Goal: Browse casually

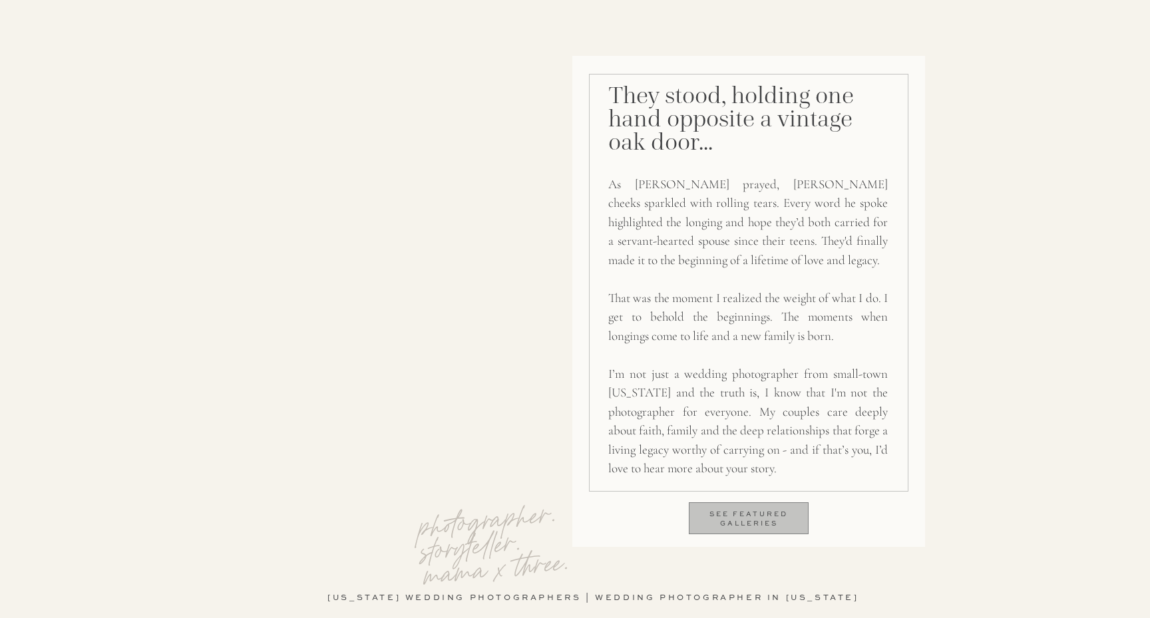
scroll to position [953, 0]
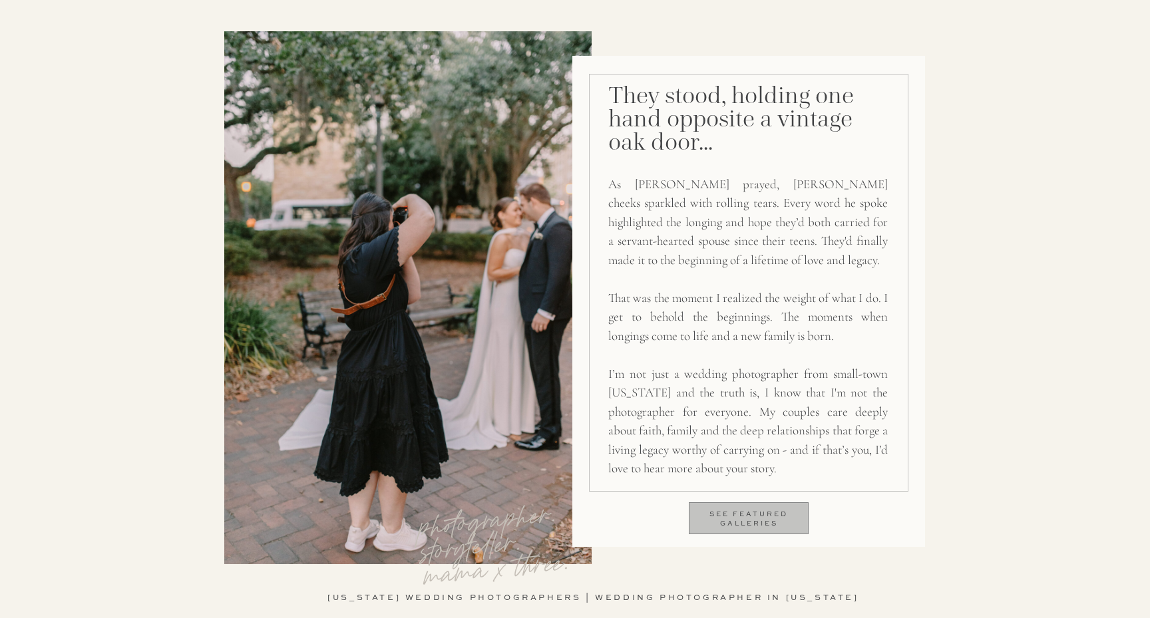
click at [766, 513] on p "see featured galleries" at bounding box center [749, 521] width 118 height 23
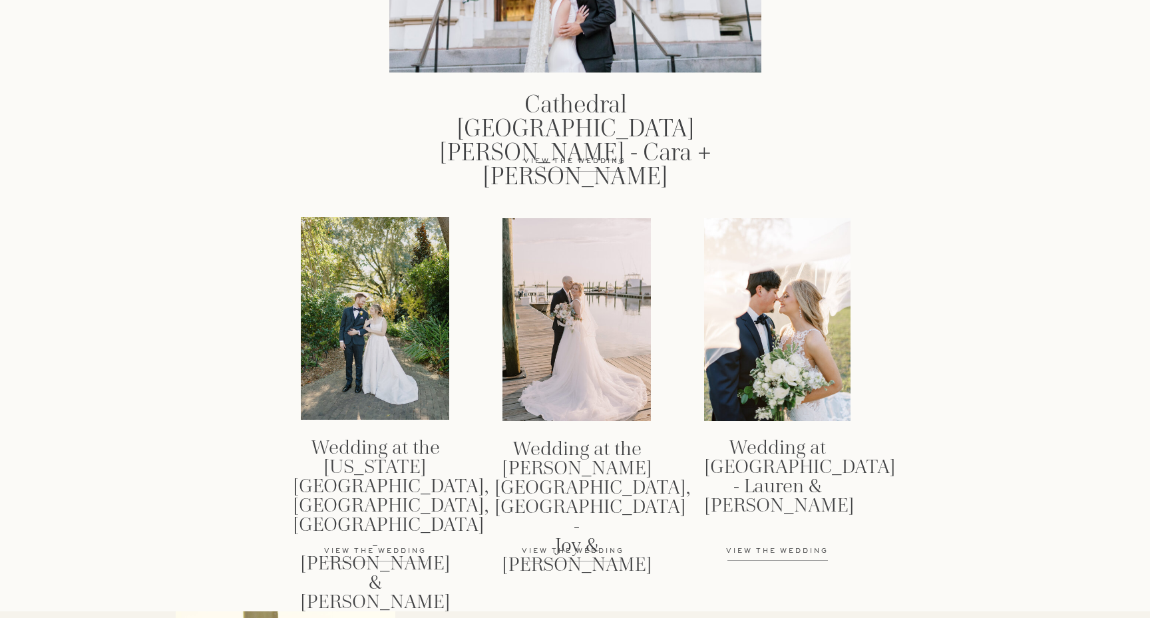
scroll to position [1879, 0]
click at [545, 343] on div at bounding box center [577, 318] width 148 height 203
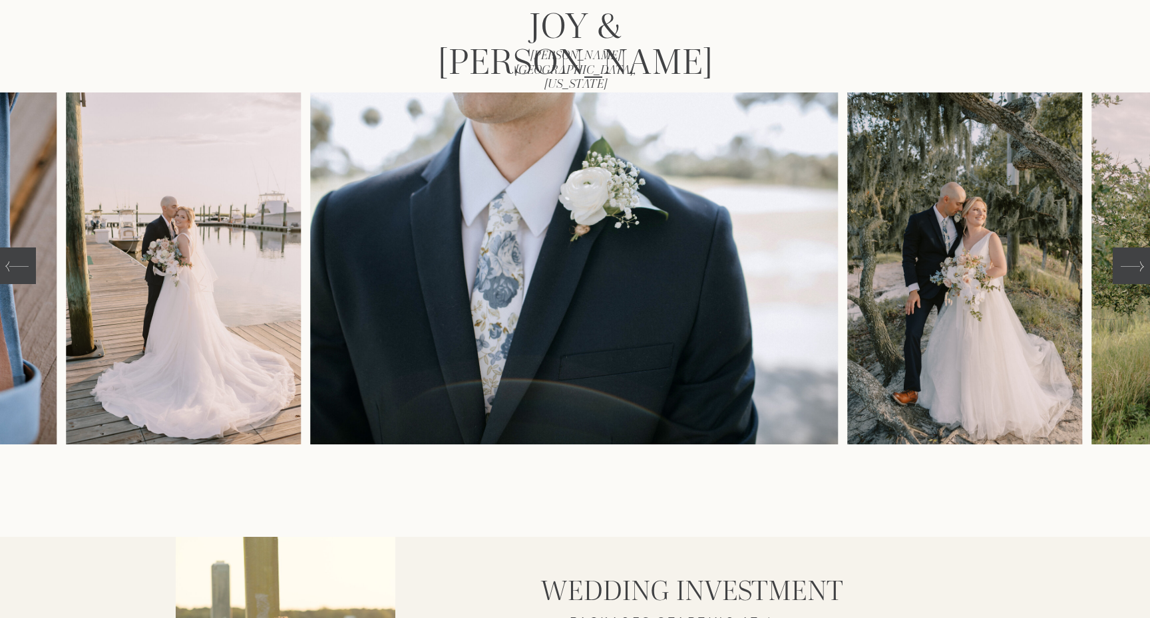
scroll to position [210, 0]
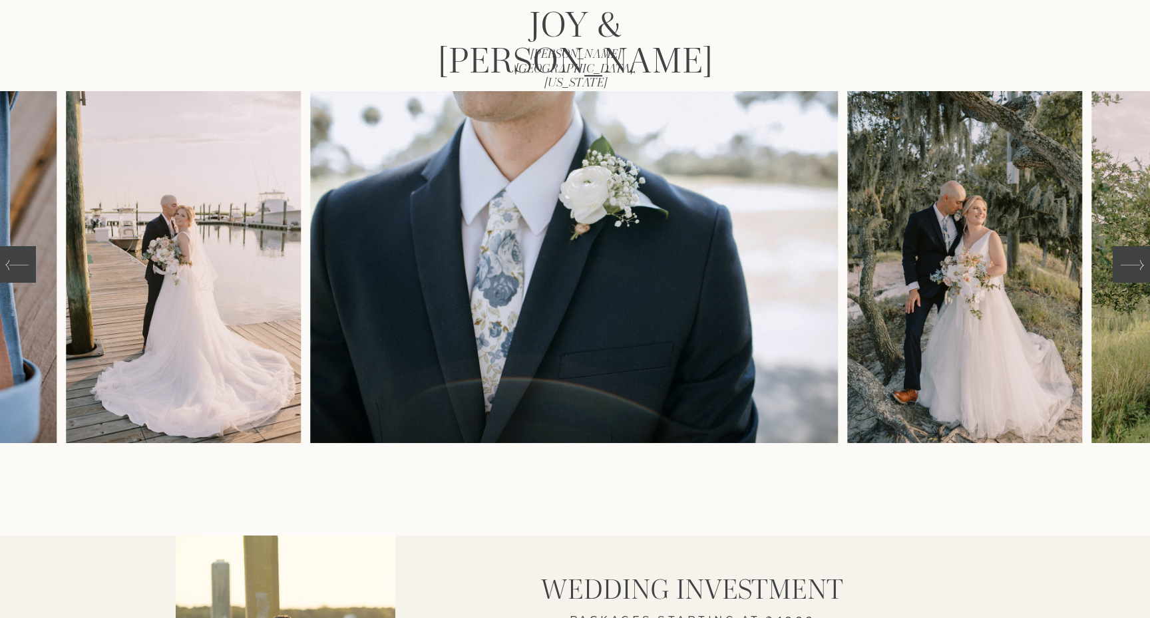
click at [1128, 276] on icon at bounding box center [1132, 265] width 23 height 23
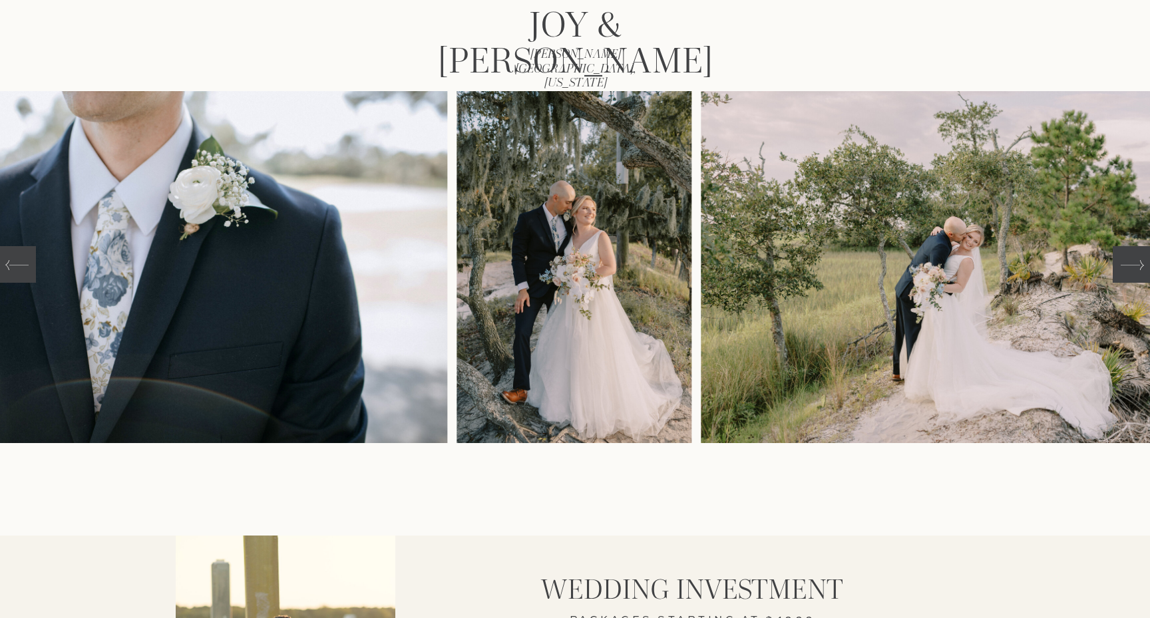
click at [1128, 276] on icon at bounding box center [1132, 265] width 23 height 23
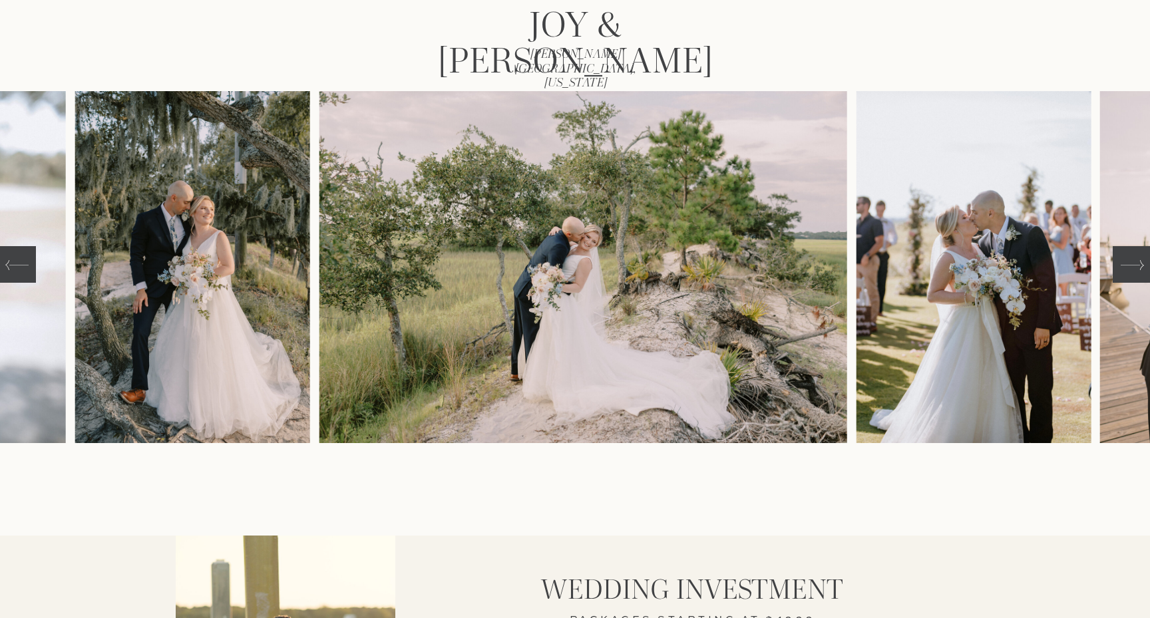
click at [1128, 276] on icon at bounding box center [1132, 265] width 23 height 23
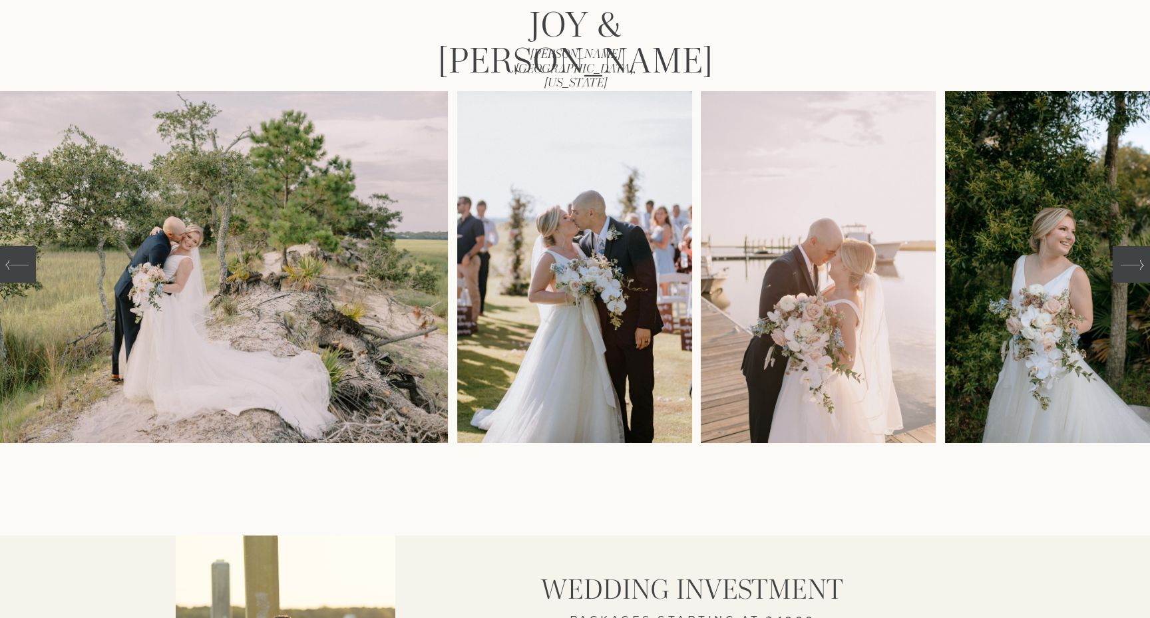
click at [1128, 276] on icon at bounding box center [1132, 265] width 23 height 23
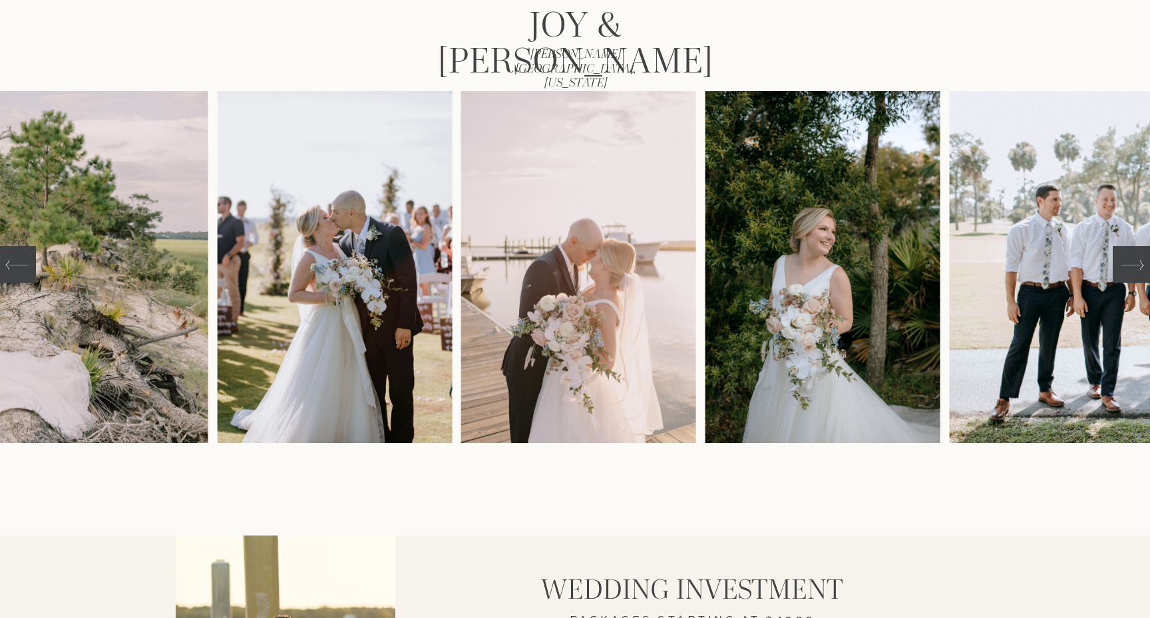
click at [1128, 276] on icon at bounding box center [1132, 265] width 23 height 23
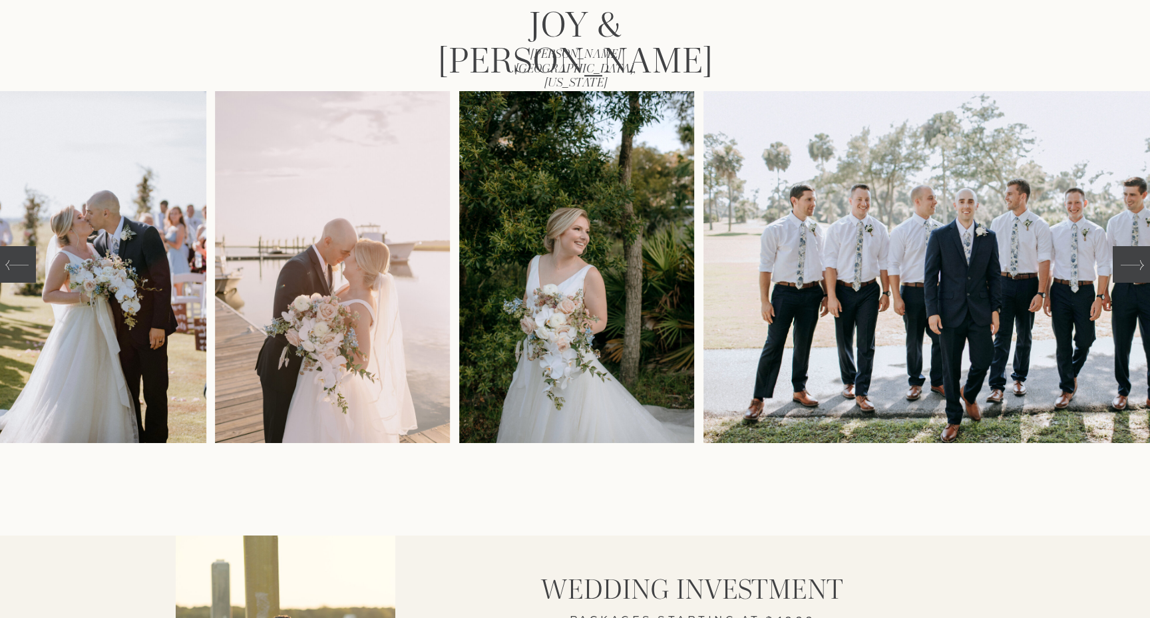
click at [1128, 276] on icon at bounding box center [1132, 265] width 23 height 23
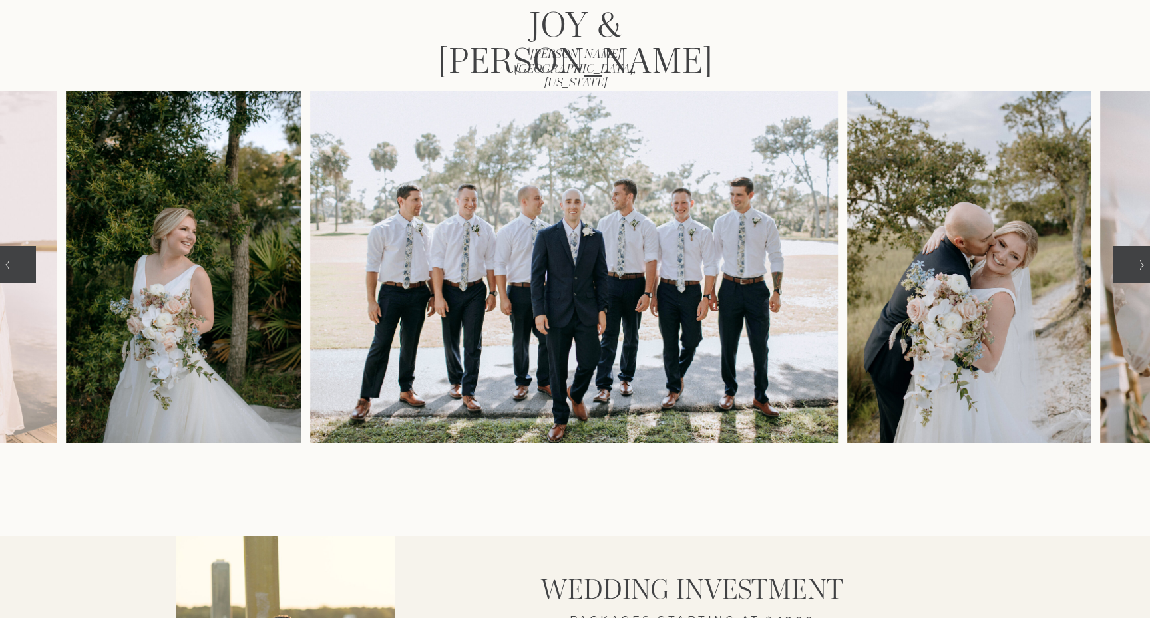
click at [1128, 276] on icon at bounding box center [1132, 265] width 23 height 23
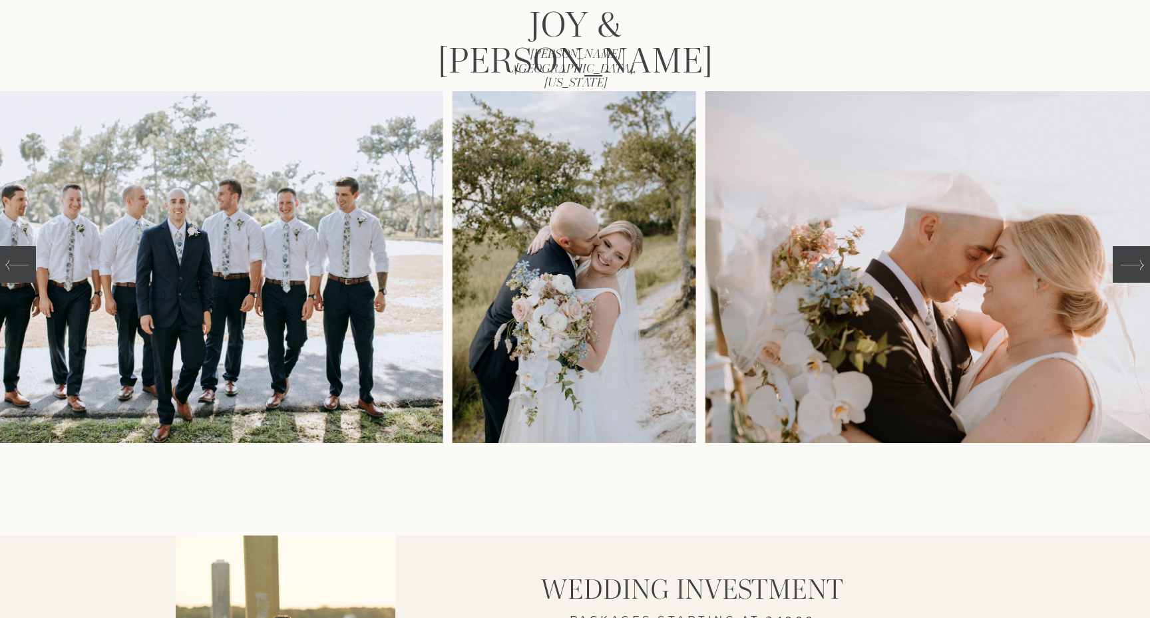
click at [1128, 276] on icon at bounding box center [1132, 265] width 23 height 23
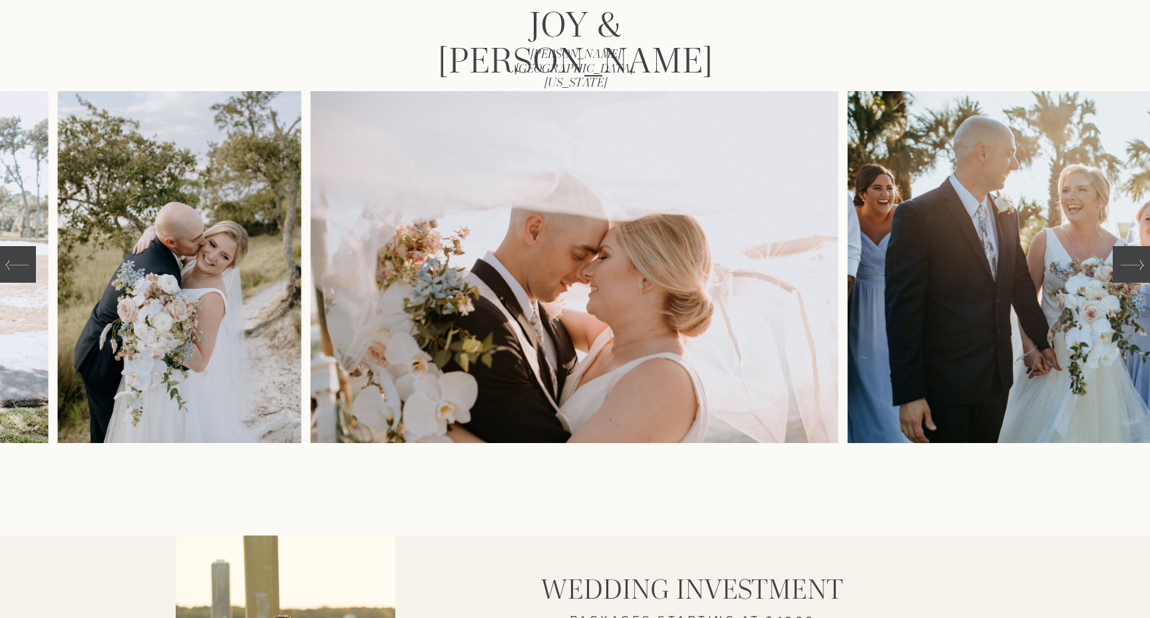
click at [1128, 276] on icon at bounding box center [1132, 265] width 23 height 23
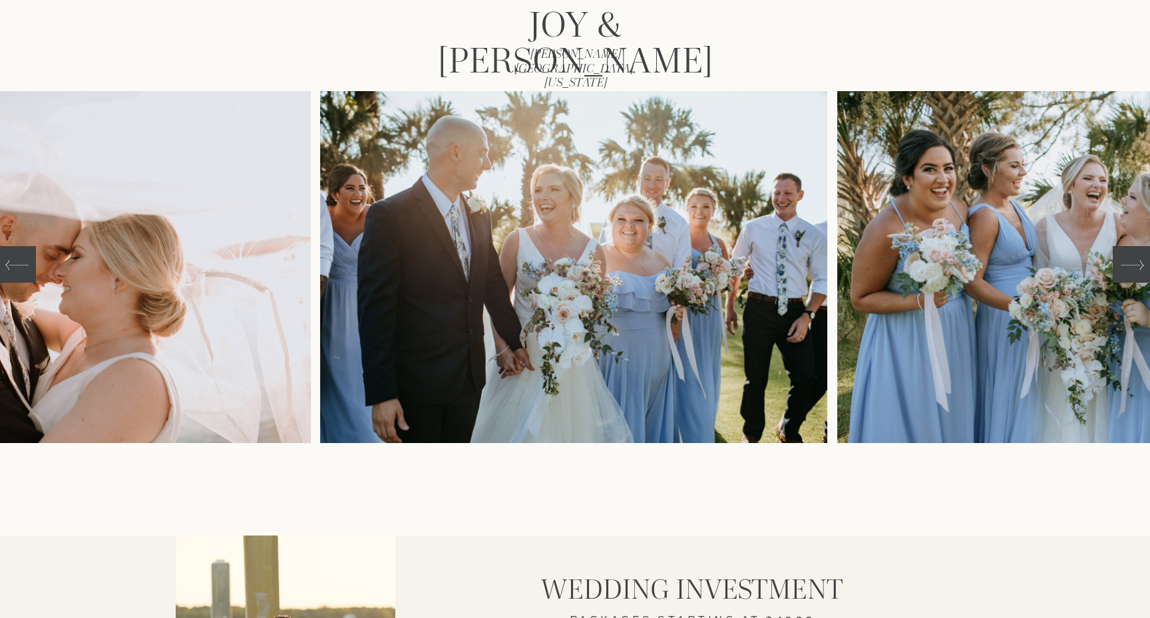
click at [1128, 276] on icon at bounding box center [1132, 265] width 23 height 23
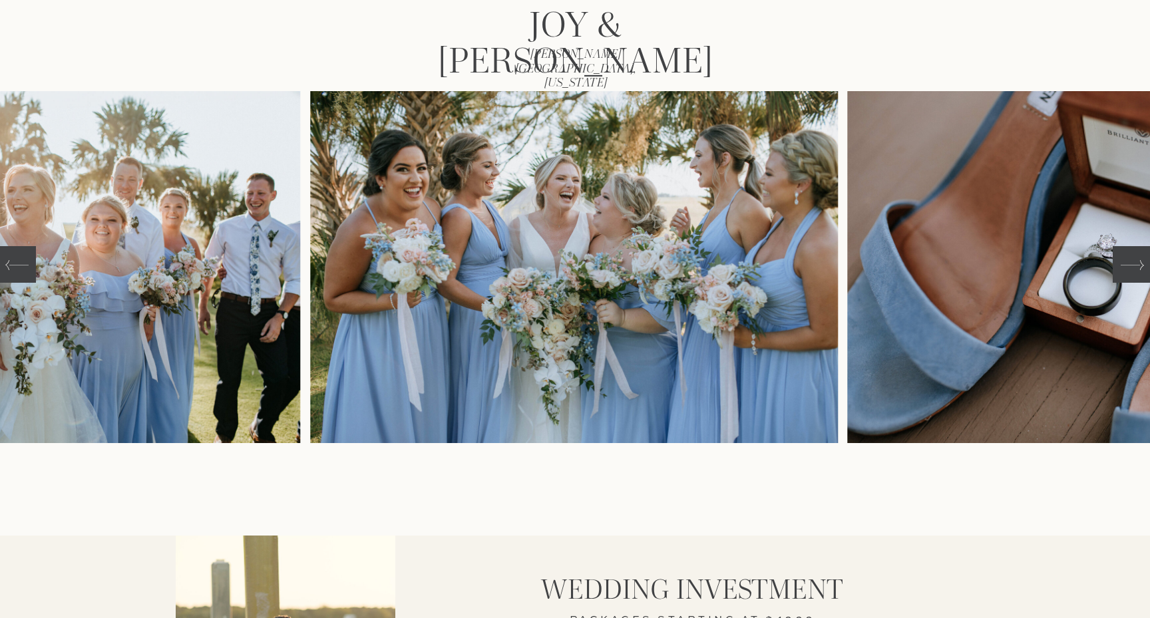
click at [1128, 276] on icon at bounding box center [1132, 265] width 23 height 23
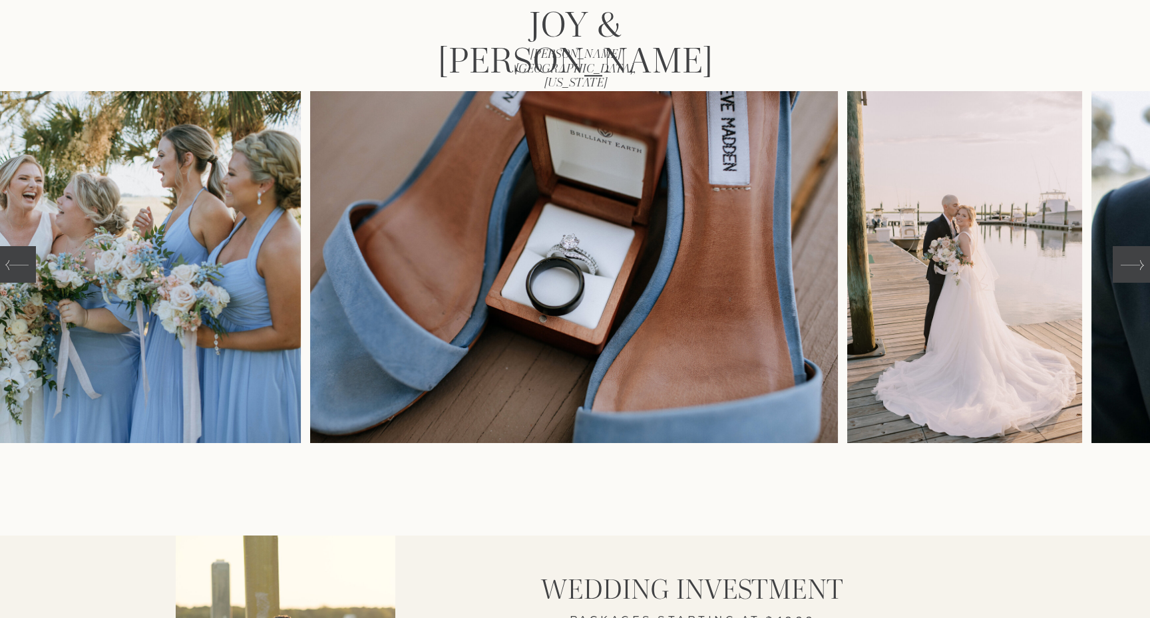
click at [1128, 276] on icon at bounding box center [1132, 265] width 23 height 23
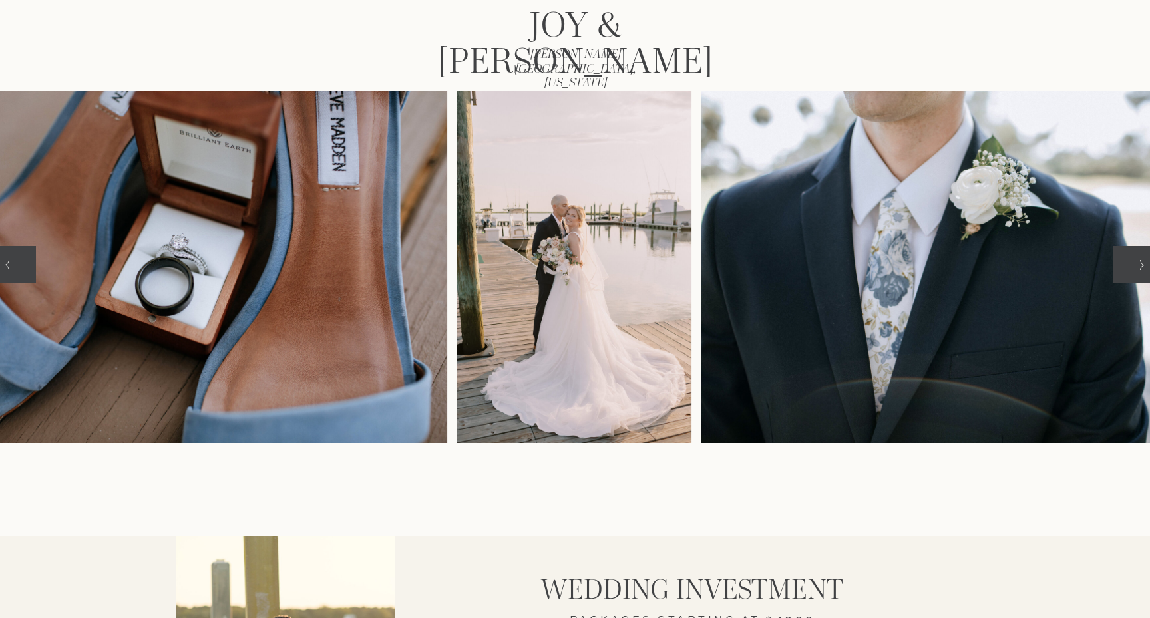
click at [1128, 276] on icon at bounding box center [1132, 265] width 23 height 23
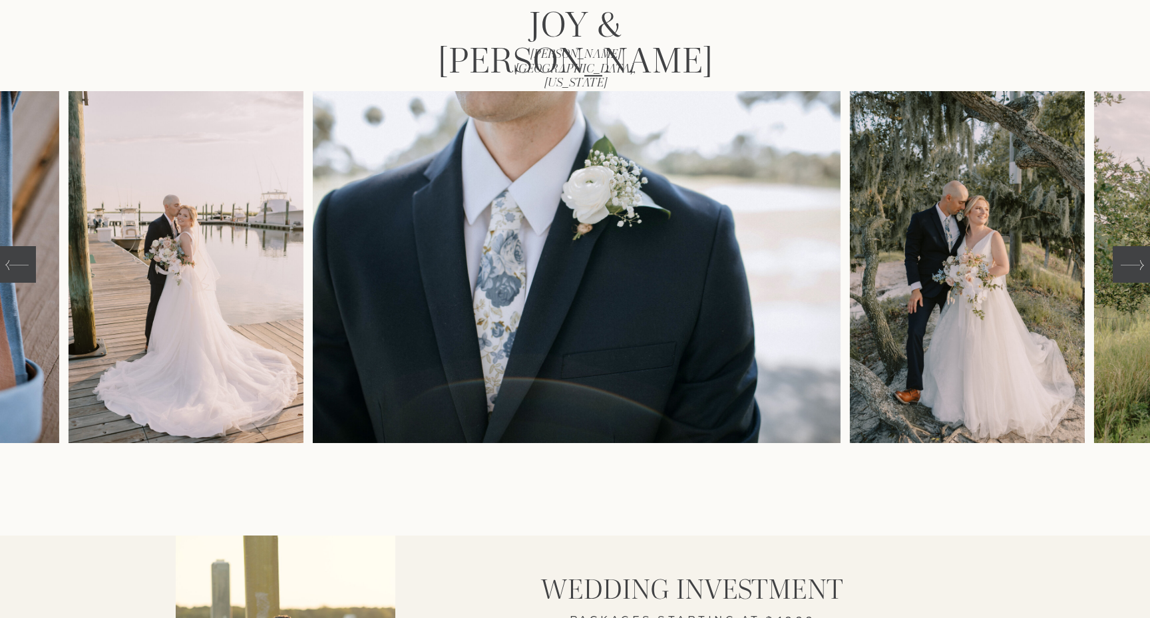
click at [1128, 276] on icon at bounding box center [1132, 265] width 23 height 23
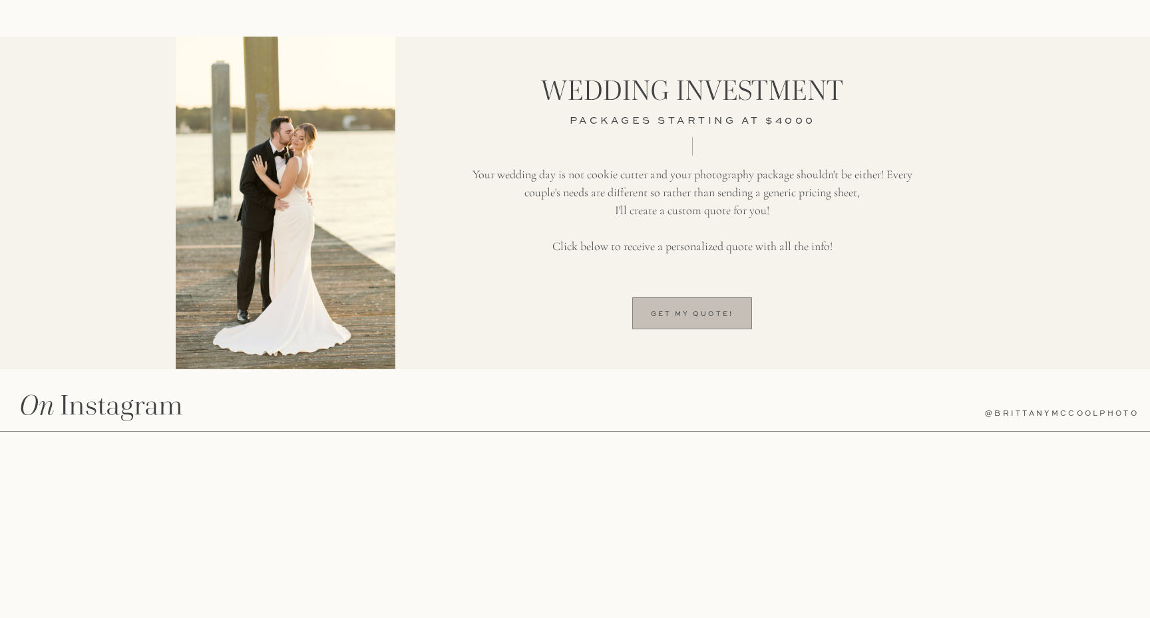
scroll to position [720, 0]
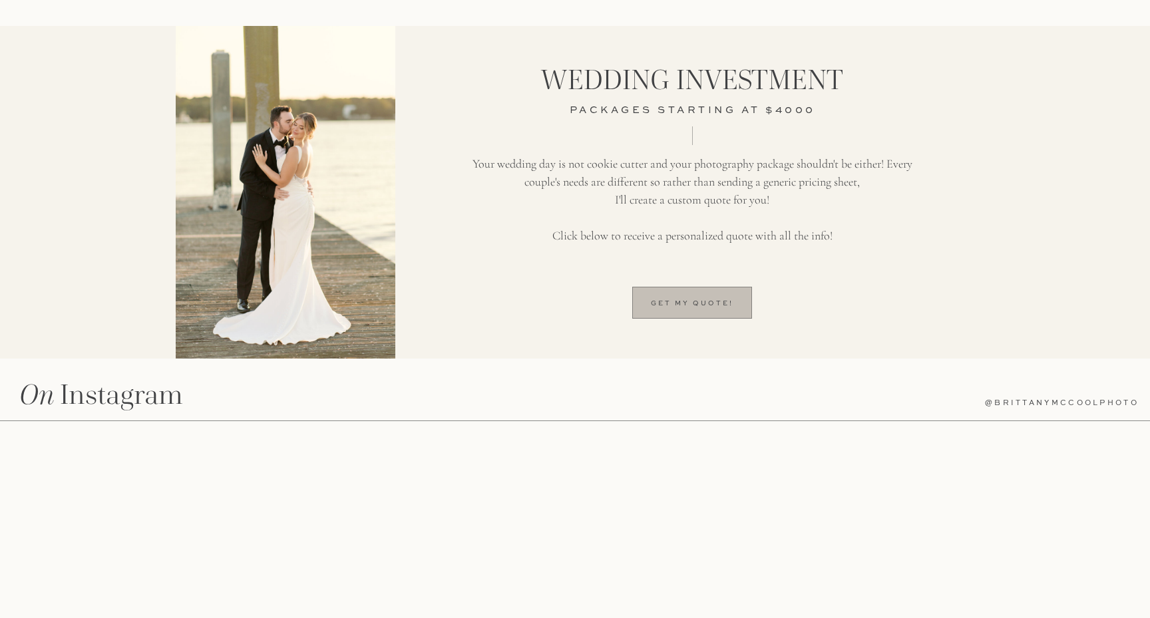
drag, startPoint x: 18, startPoint y: 395, endPoint x: 193, endPoint y: 402, distance: 175.2
click at [194, 402] on div "The Experience Meet [PERSON_NAME] home the menu Contact Portraits Blog [PERSON_…" at bounding box center [575, 182] width 1150 height 1805
click at [193, 402] on div "The Experience Meet [PERSON_NAME] home the menu Contact Portraits Blog [PERSON_…" at bounding box center [575, 182] width 1150 height 1805
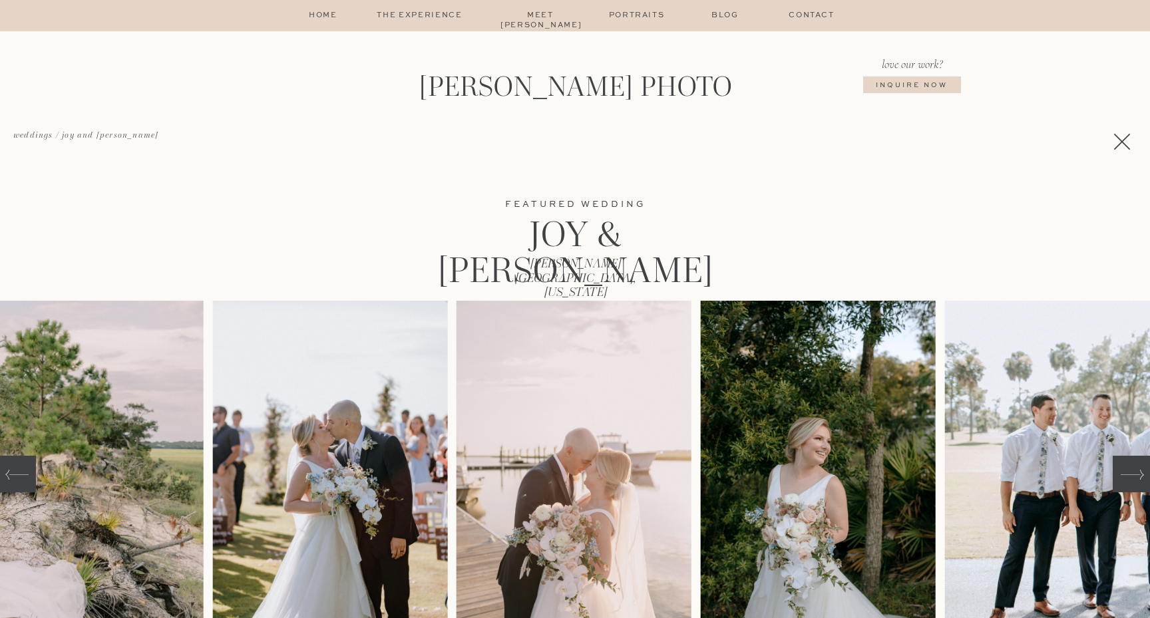
scroll to position [0, 0]
